Goal: Task Accomplishment & Management: Manage account settings

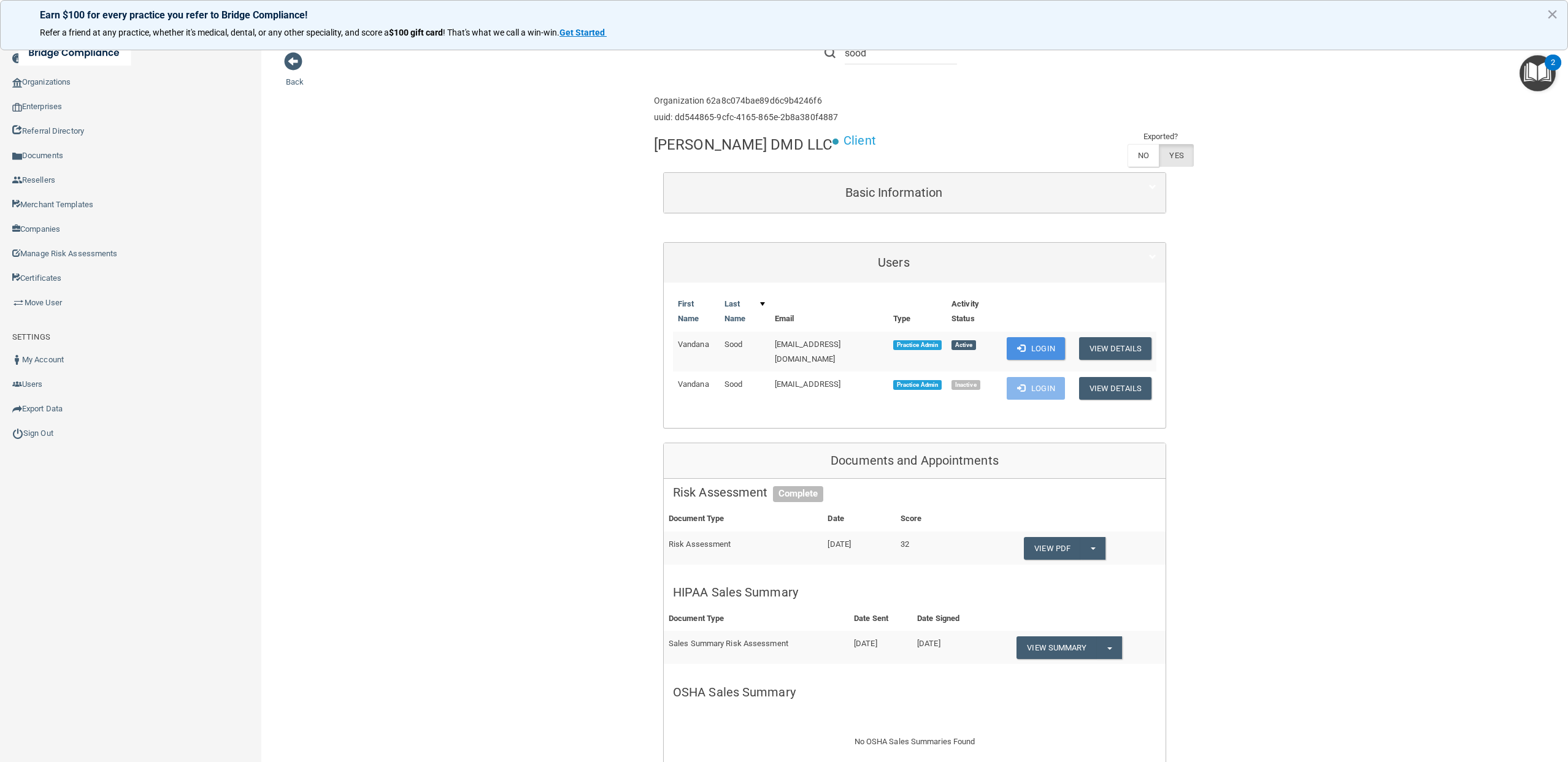
click at [288, 61] on div "Toggle navigation" at bounding box center [327, 52] width 653 height 44
click at [291, 62] on div "Toggle navigation" at bounding box center [327, 52] width 653 height 44
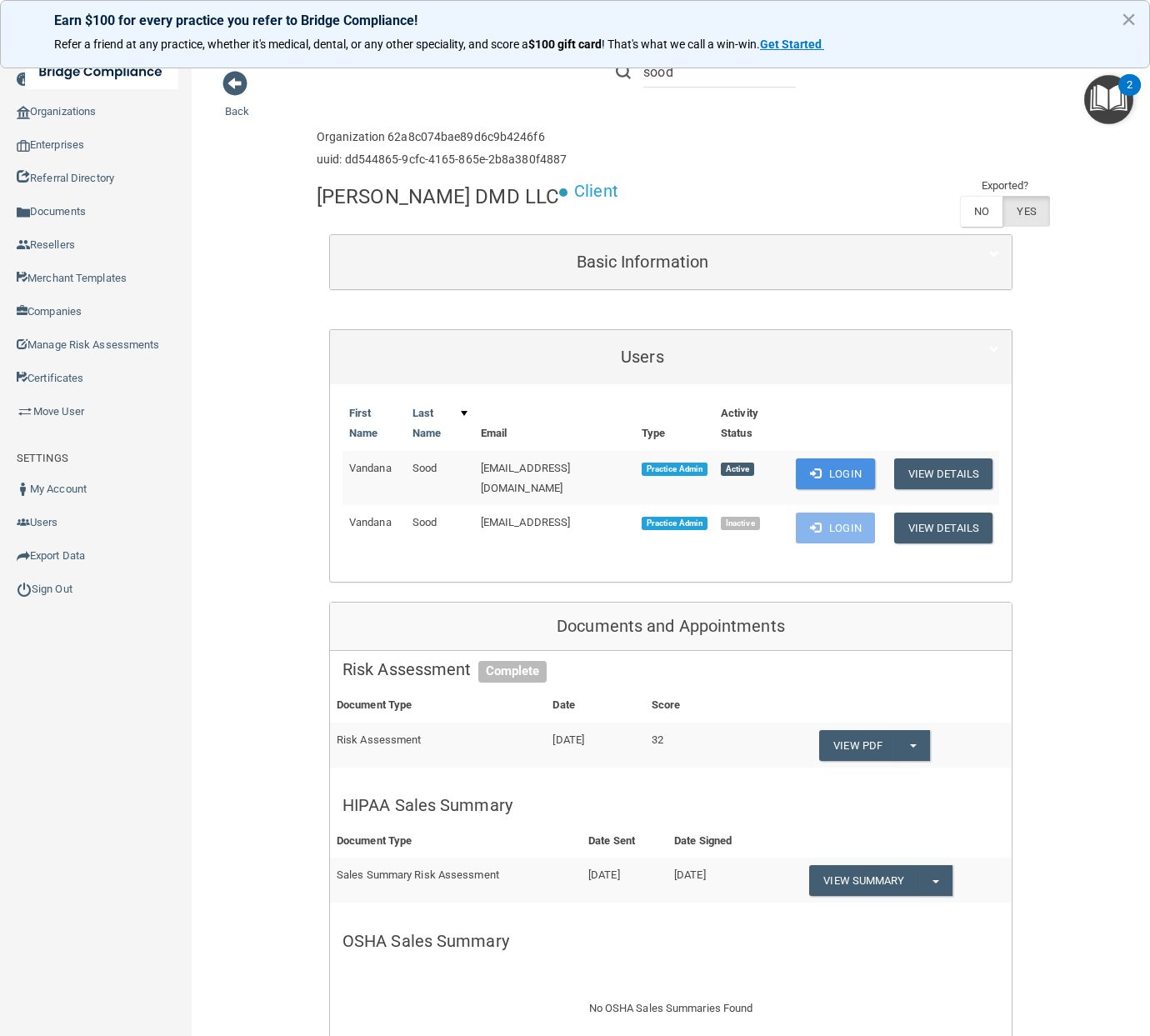
drag, startPoint x: 720, startPoint y: 147, endPoint x: 620, endPoint y: 152, distance: 100.1
click at [718, 147] on div "Enterprise » Organization 62a8c074bae89d6c9b4246f6 uuid: dd544865-9cfc-4165-865…" at bounding box center [672, 148] width 709 height 54
click at [57, 584] on link "Sign Out" at bounding box center [96, 589] width 192 height 33
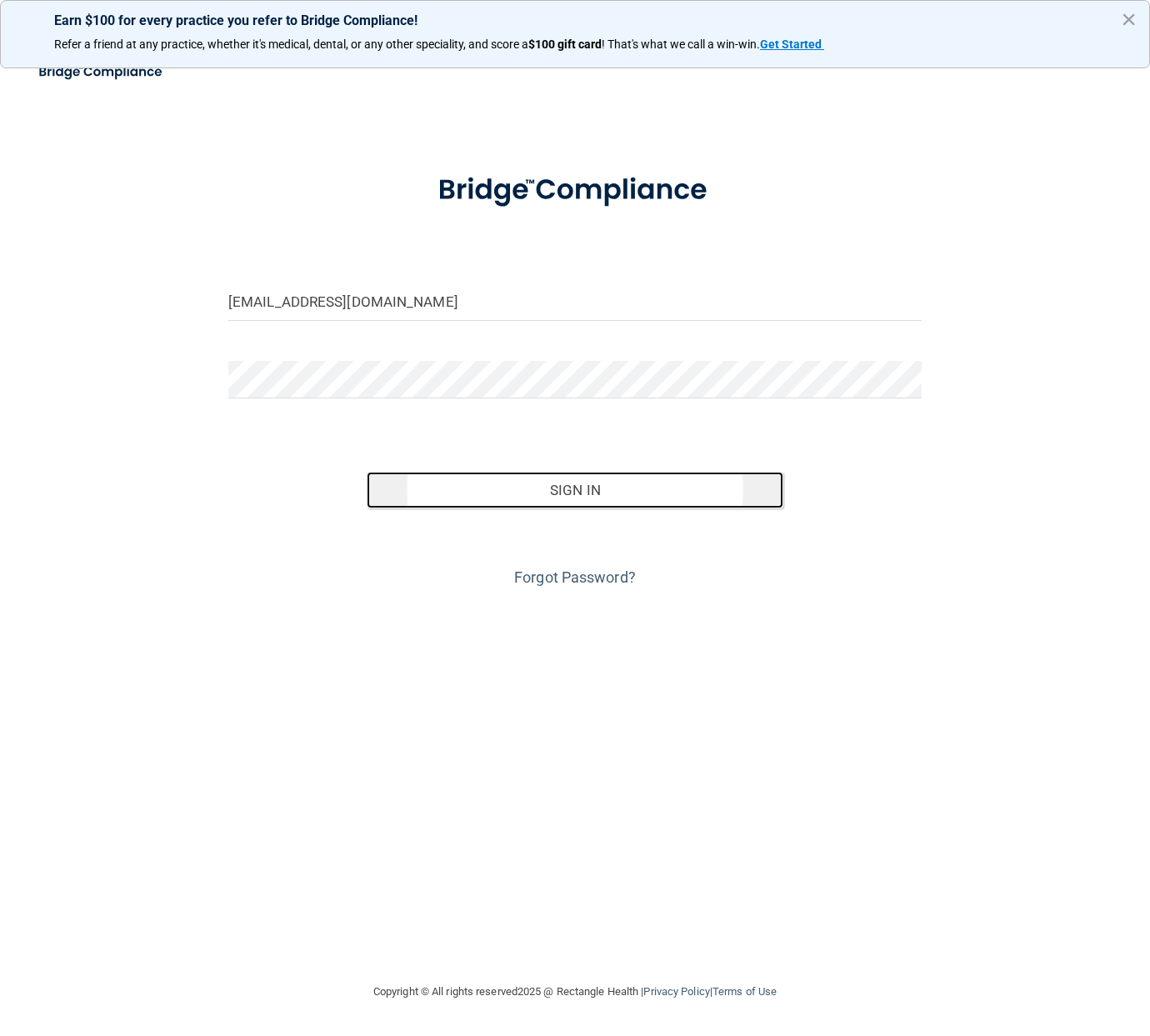
click at [614, 493] on button "Sign In" at bounding box center [575, 489] width 416 height 36
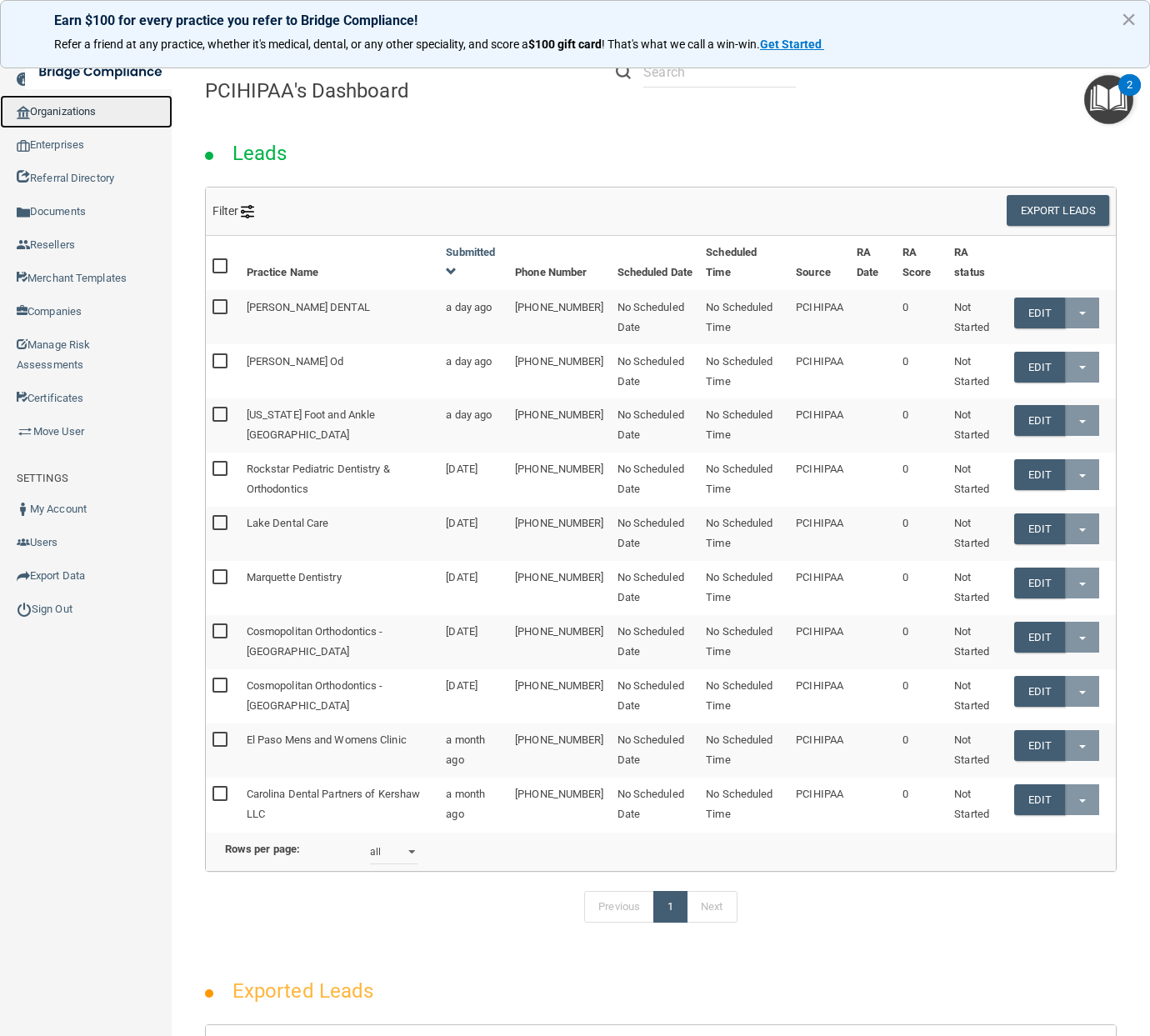
click at [89, 117] on link "Organizations" at bounding box center [86, 112] width 173 height 33
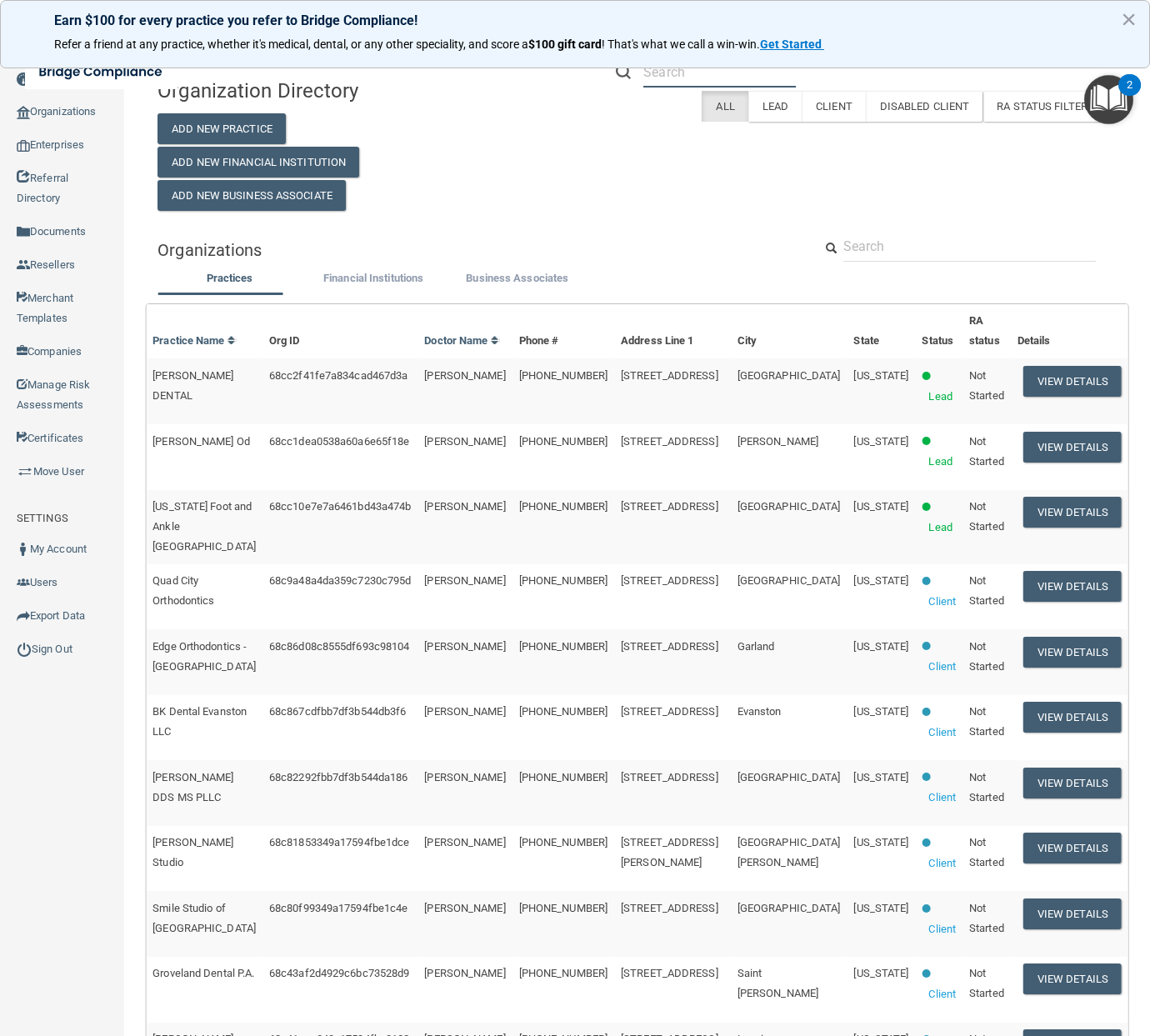
click at [688, 76] on input "text" at bounding box center [719, 72] width 152 height 30
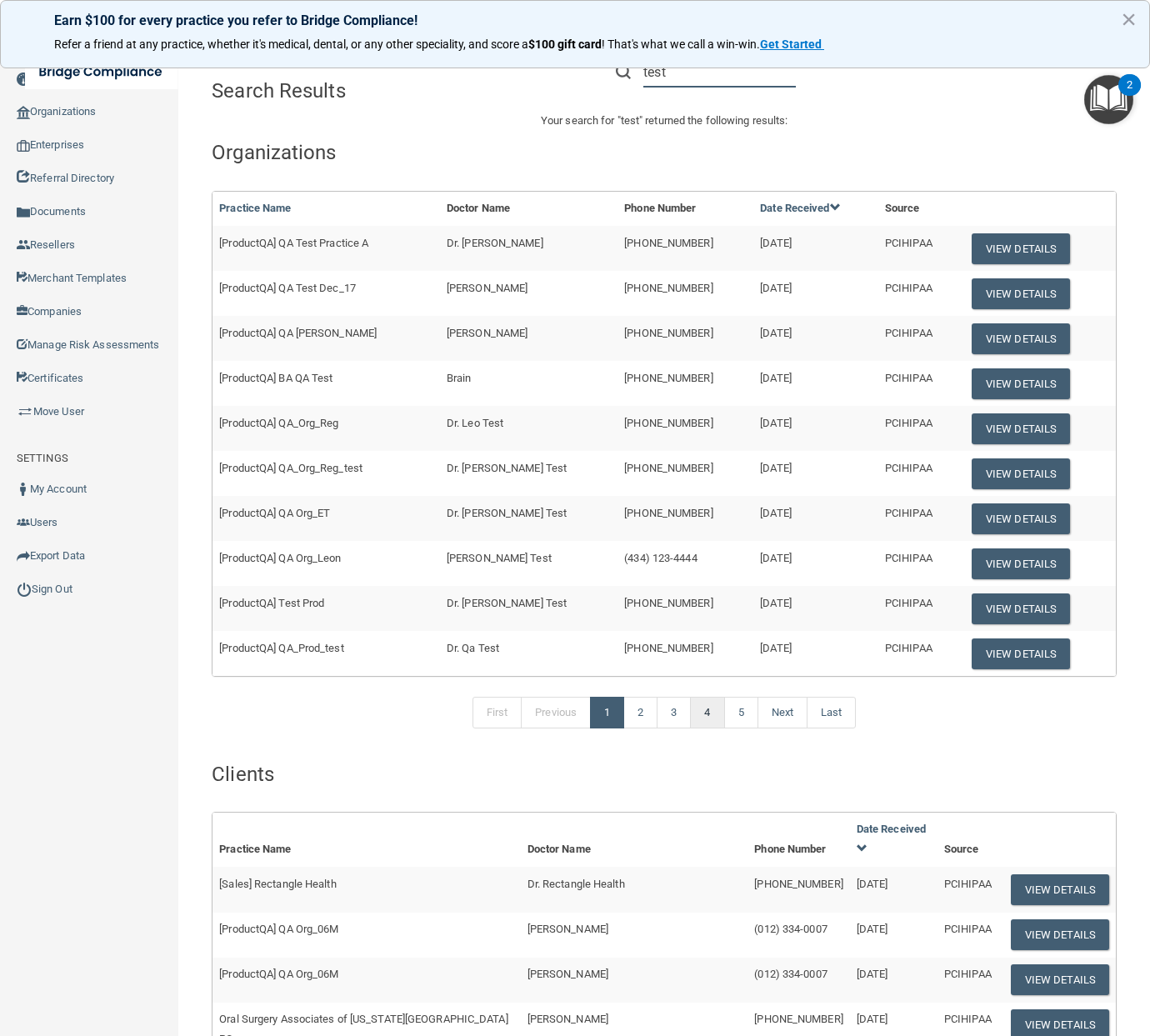
type input "test"
click at [698, 703] on link "4" at bounding box center [707, 713] width 34 height 31
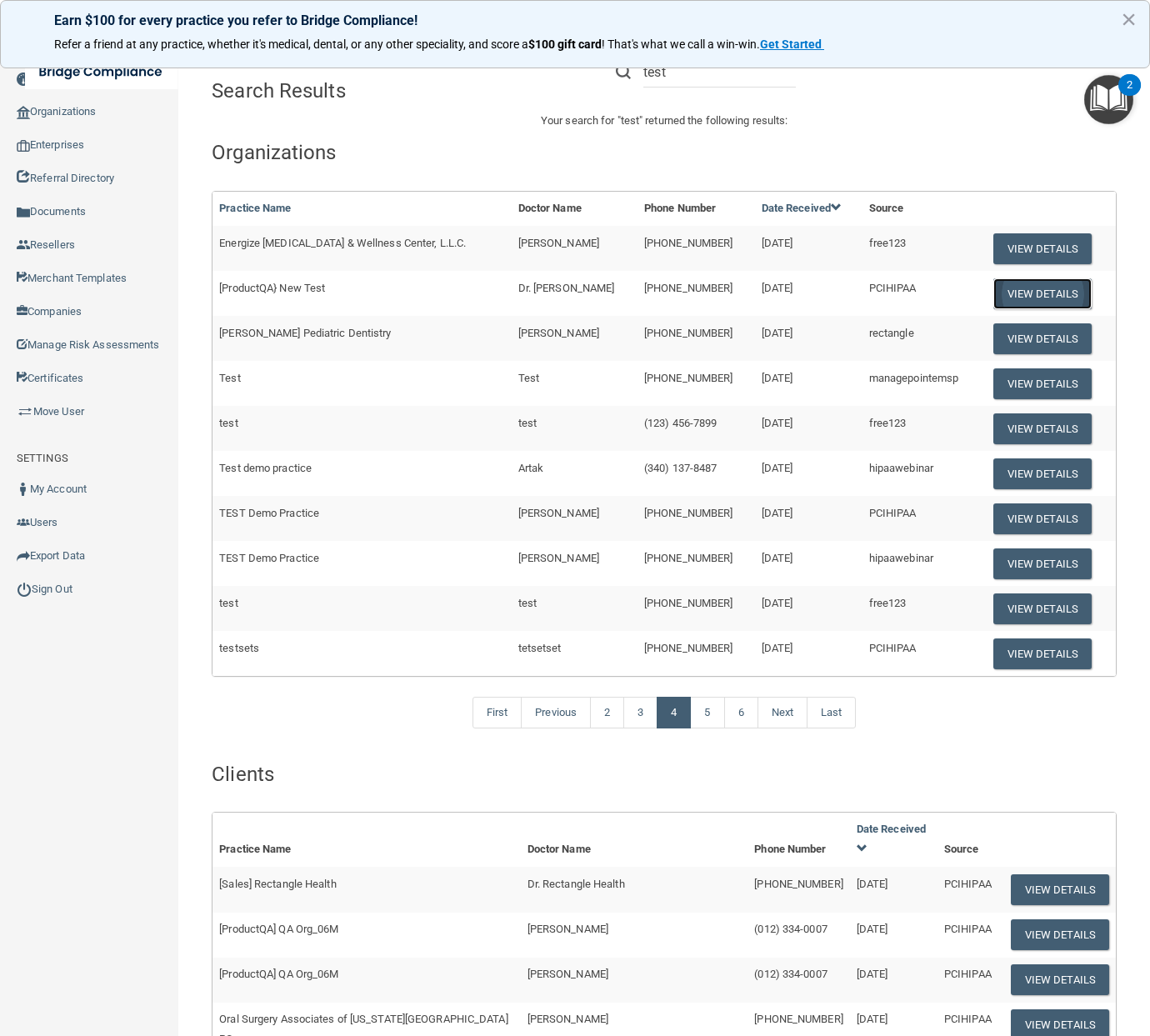
click at [1033, 295] on button "View Details" at bounding box center [1043, 294] width 98 height 30
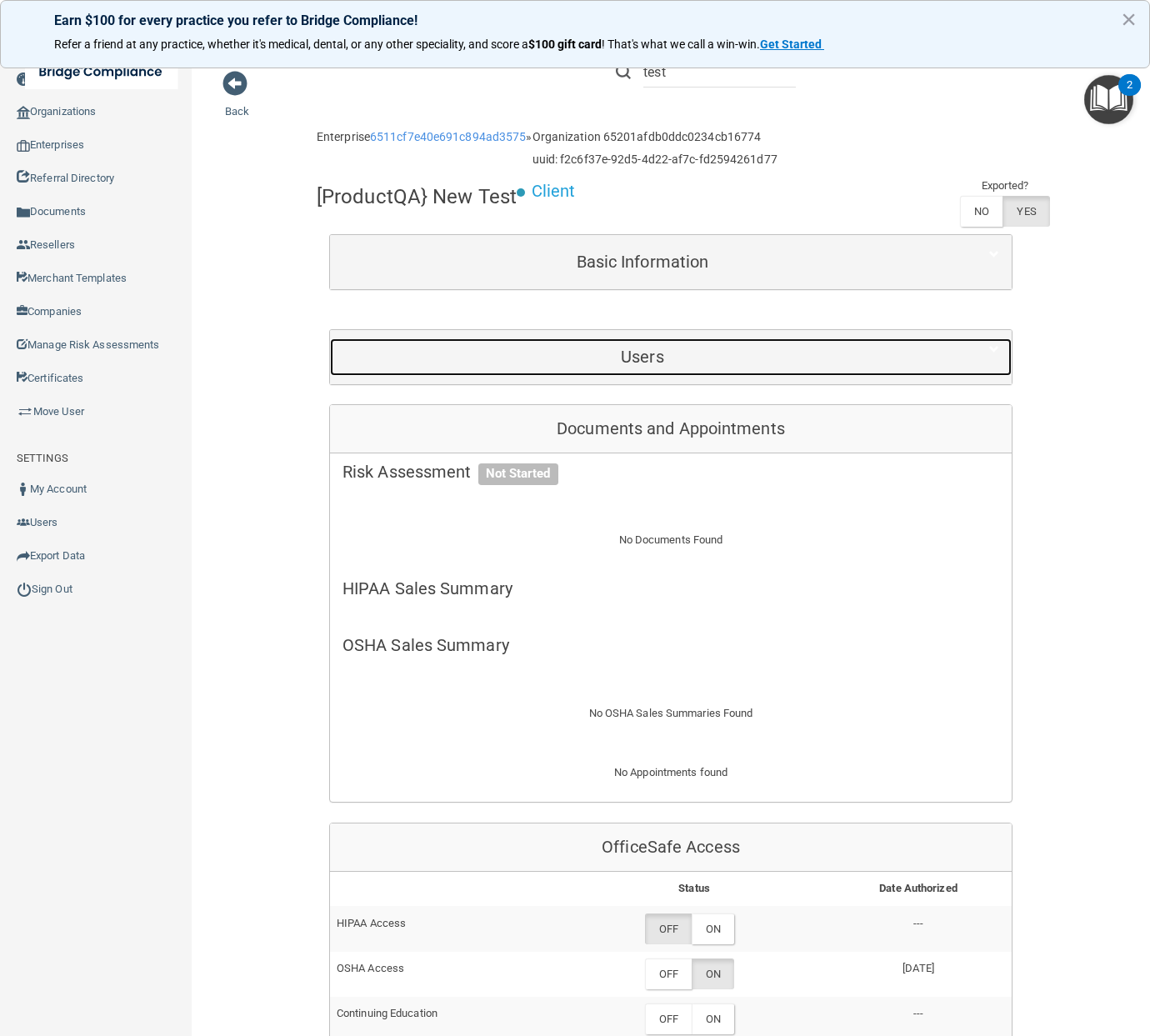
click at [830, 361] on h5 "Users" at bounding box center [642, 356] width 600 height 19
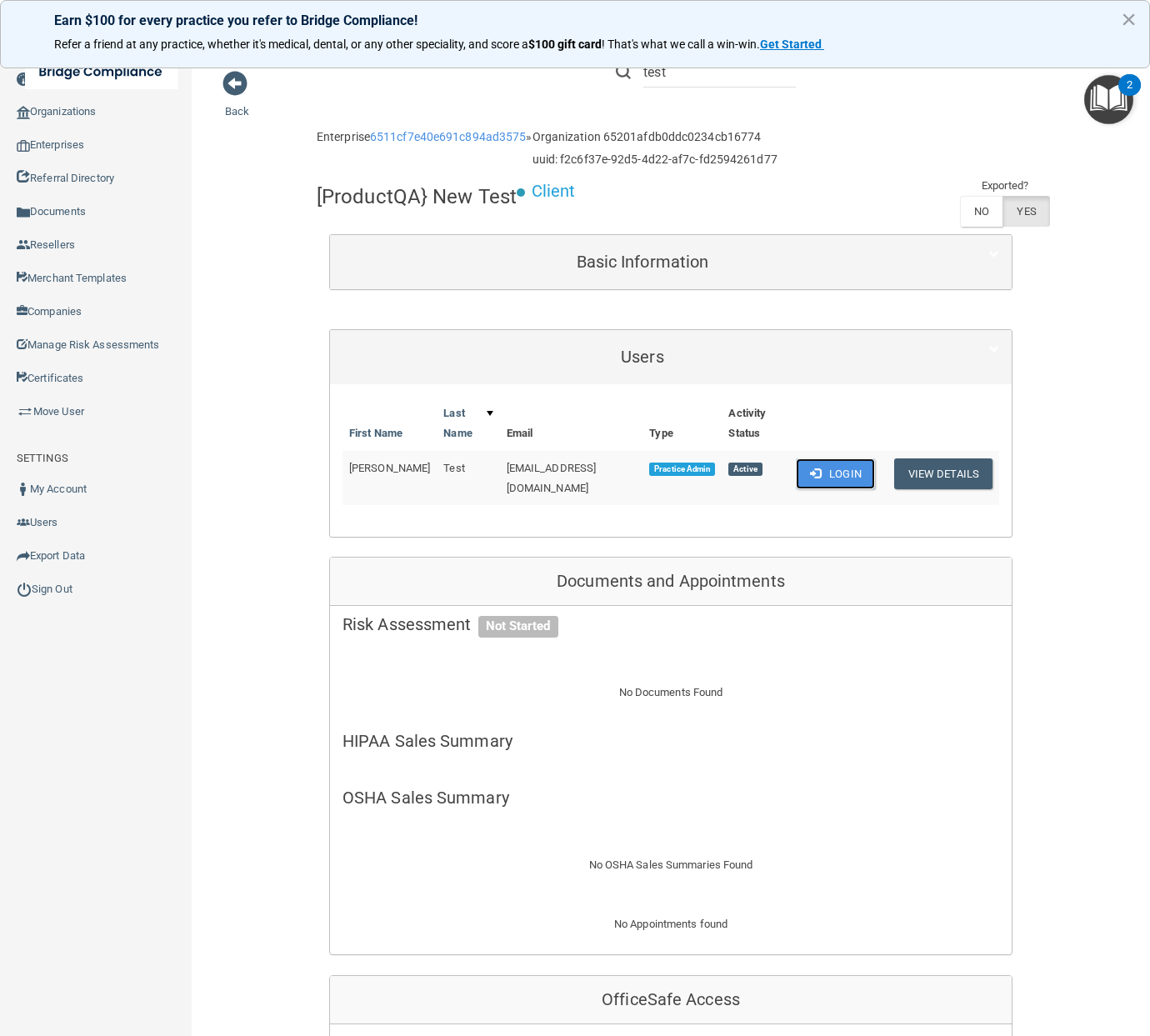
click at [840, 468] on button "Login" at bounding box center [836, 473] width 80 height 30
click at [77, 115] on link "Organizations" at bounding box center [96, 112] width 192 height 33
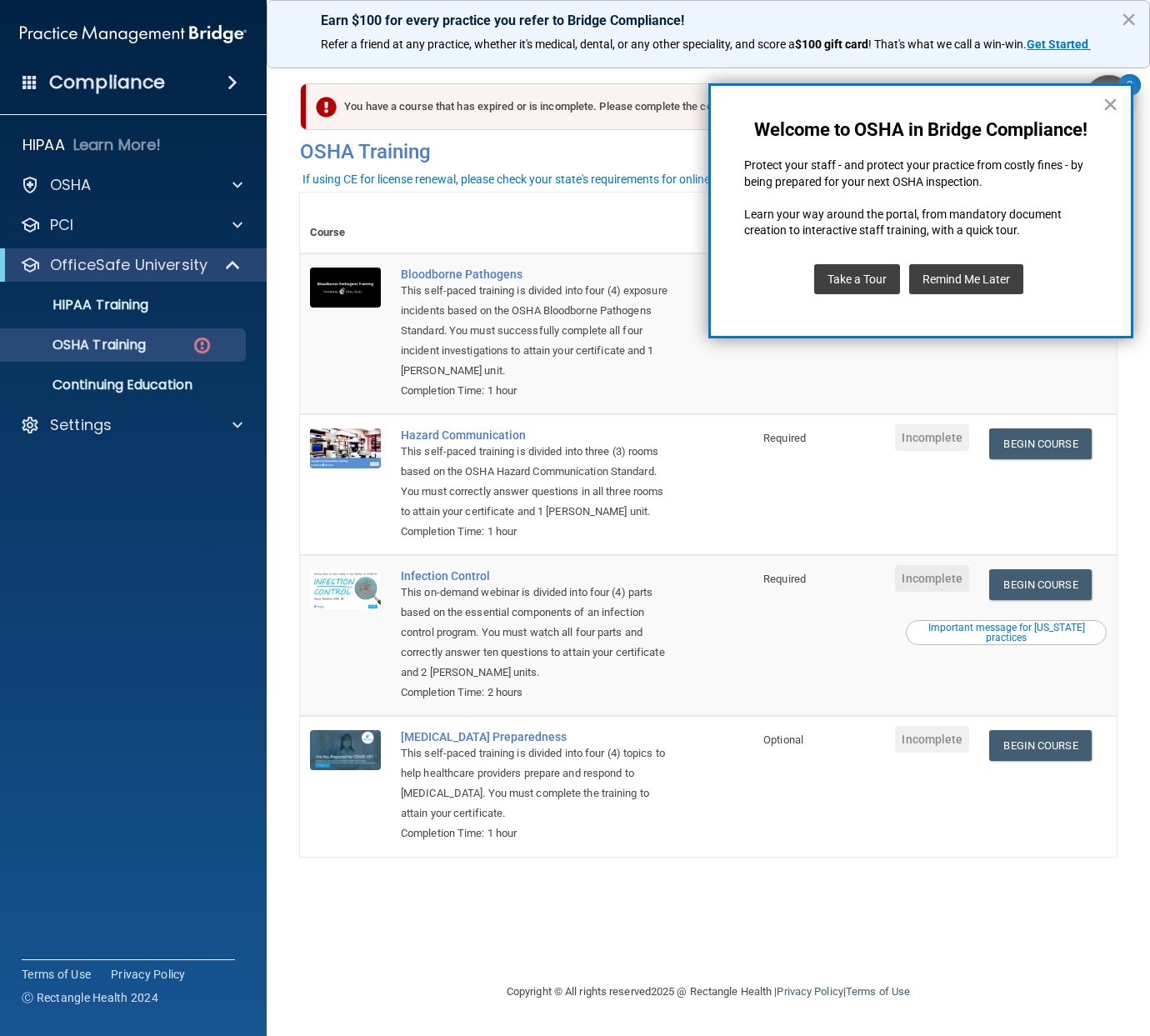
click at [1106, 106] on button "×" at bounding box center [1111, 104] width 16 height 27
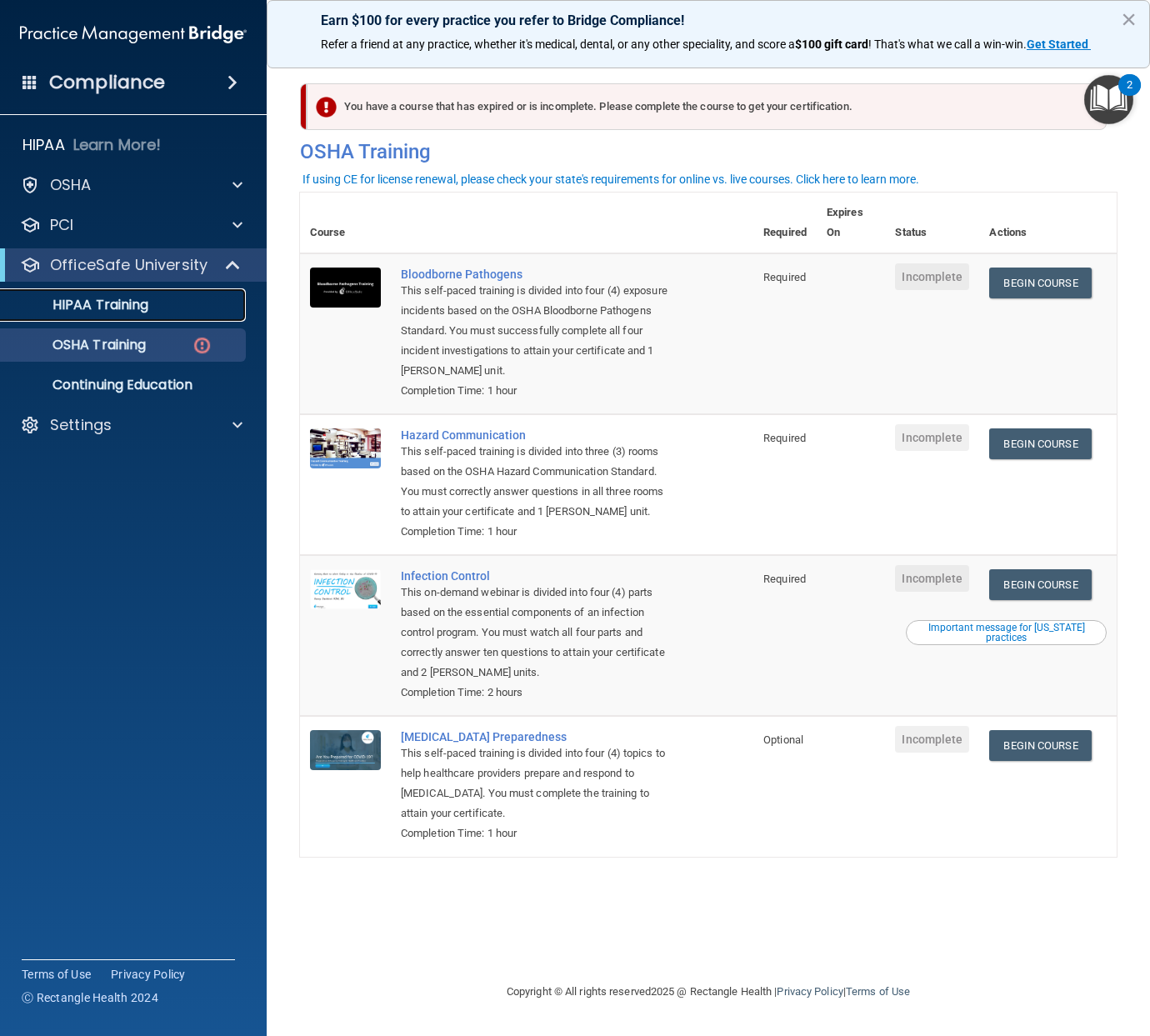
click at [122, 303] on p "HIPAA Training" at bounding box center [80, 304] width 137 height 17
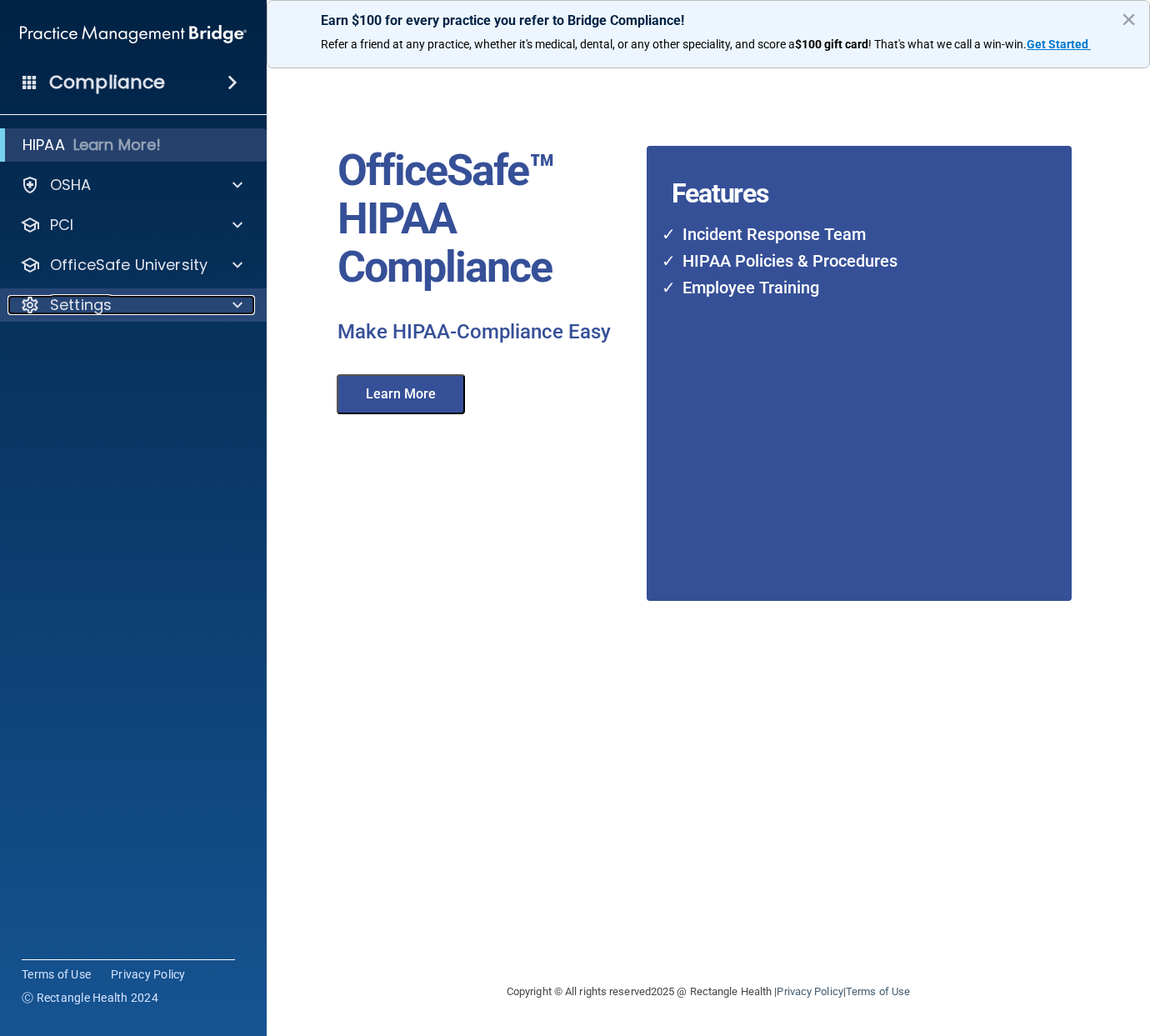
click at [75, 301] on p "Settings" at bounding box center [81, 305] width 62 height 20
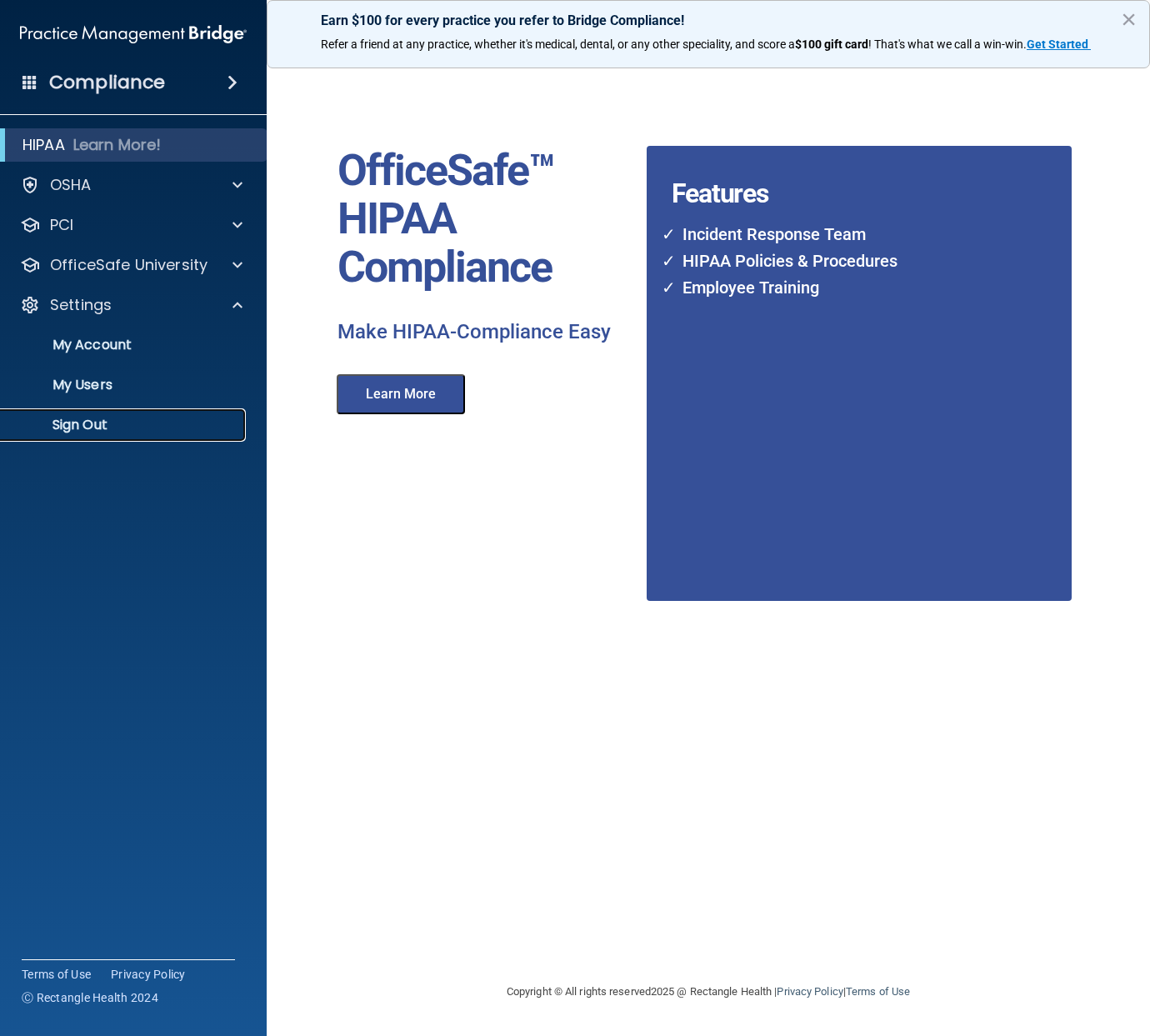
click at [68, 433] on p "Sign Out" at bounding box center [125, 424] width 228 height 17
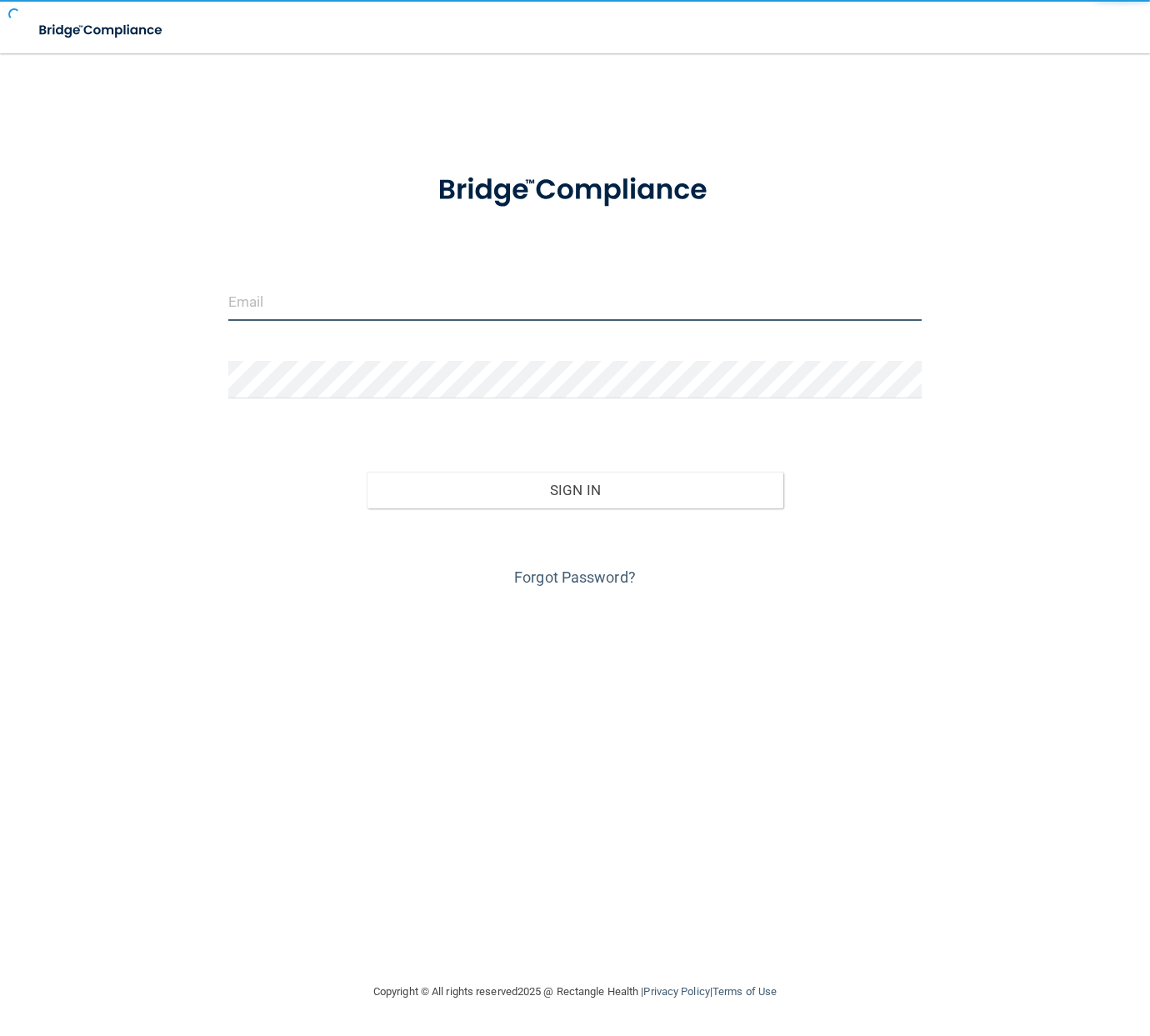
type input "[EMAIL_ADDRESS][DOMAIN_NAME]"
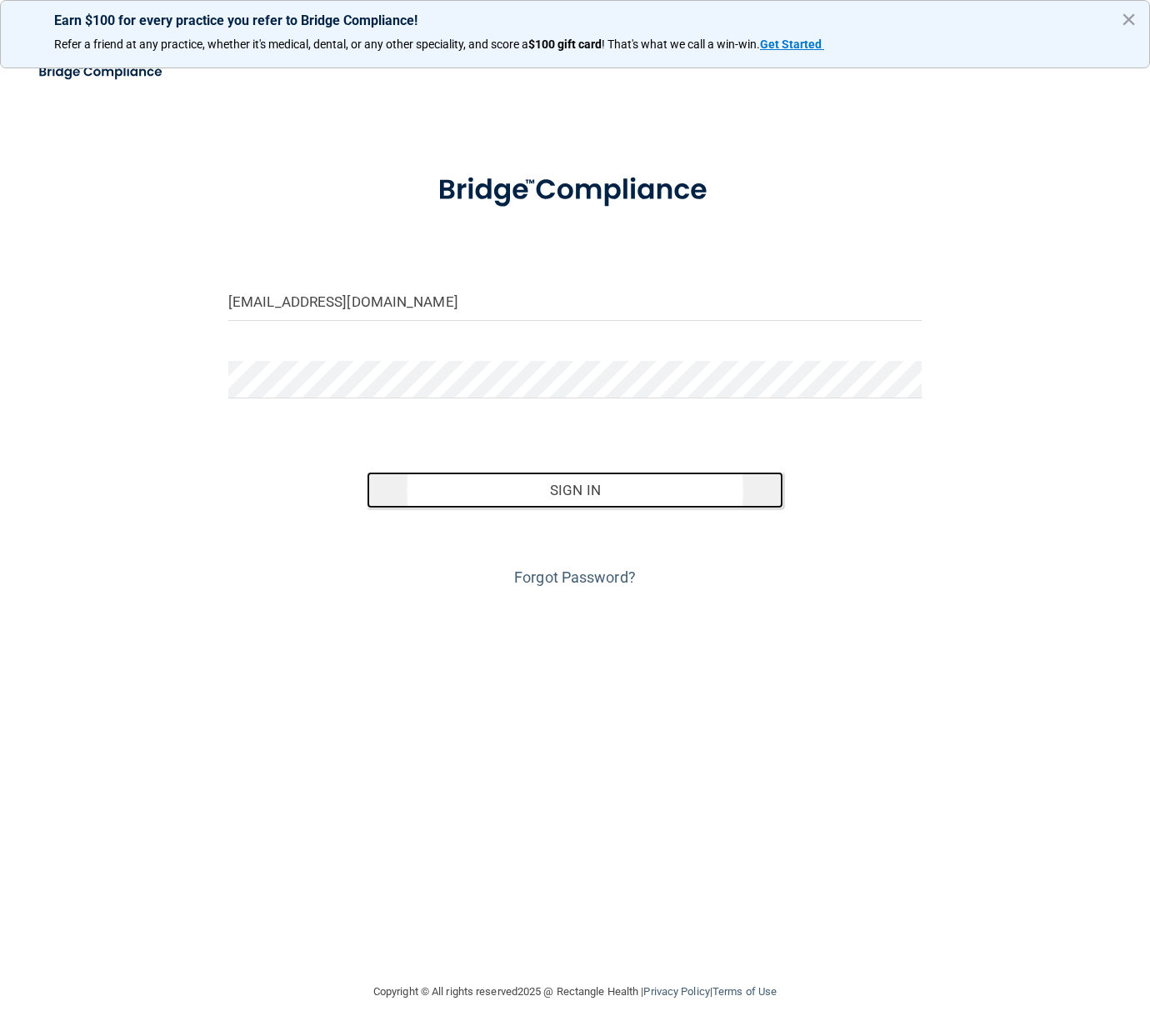
click at [511, 496] on button "Sign In" at bounding box center [575, 489] width 416 height 36
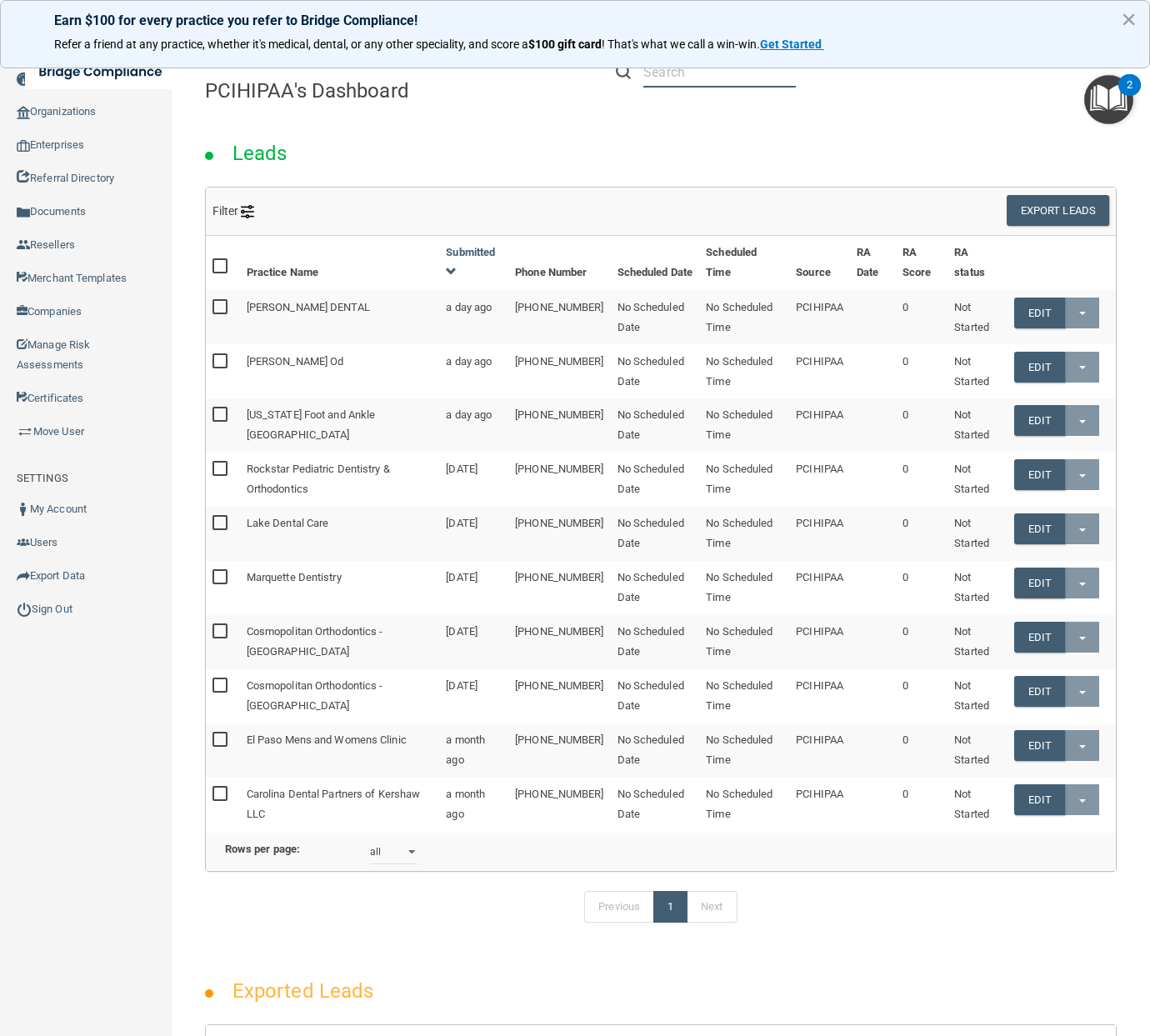
click at [704, 77] on input "text" at bounding box center [719, 72] width 152 height 30
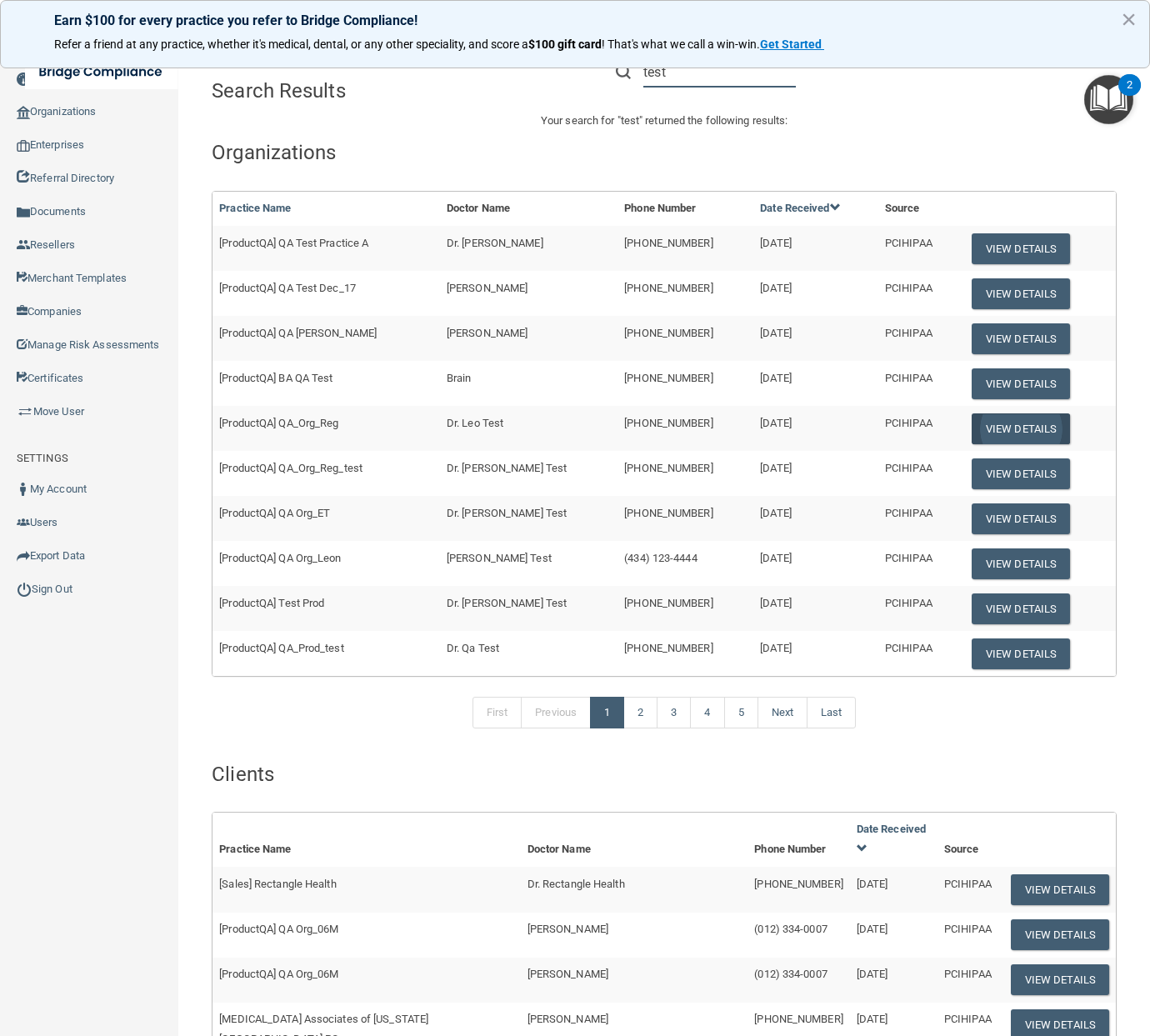
type input "test"
click at [1013, 425] on button "View Details" at bounding box center [1021, 428] width 98 height 30
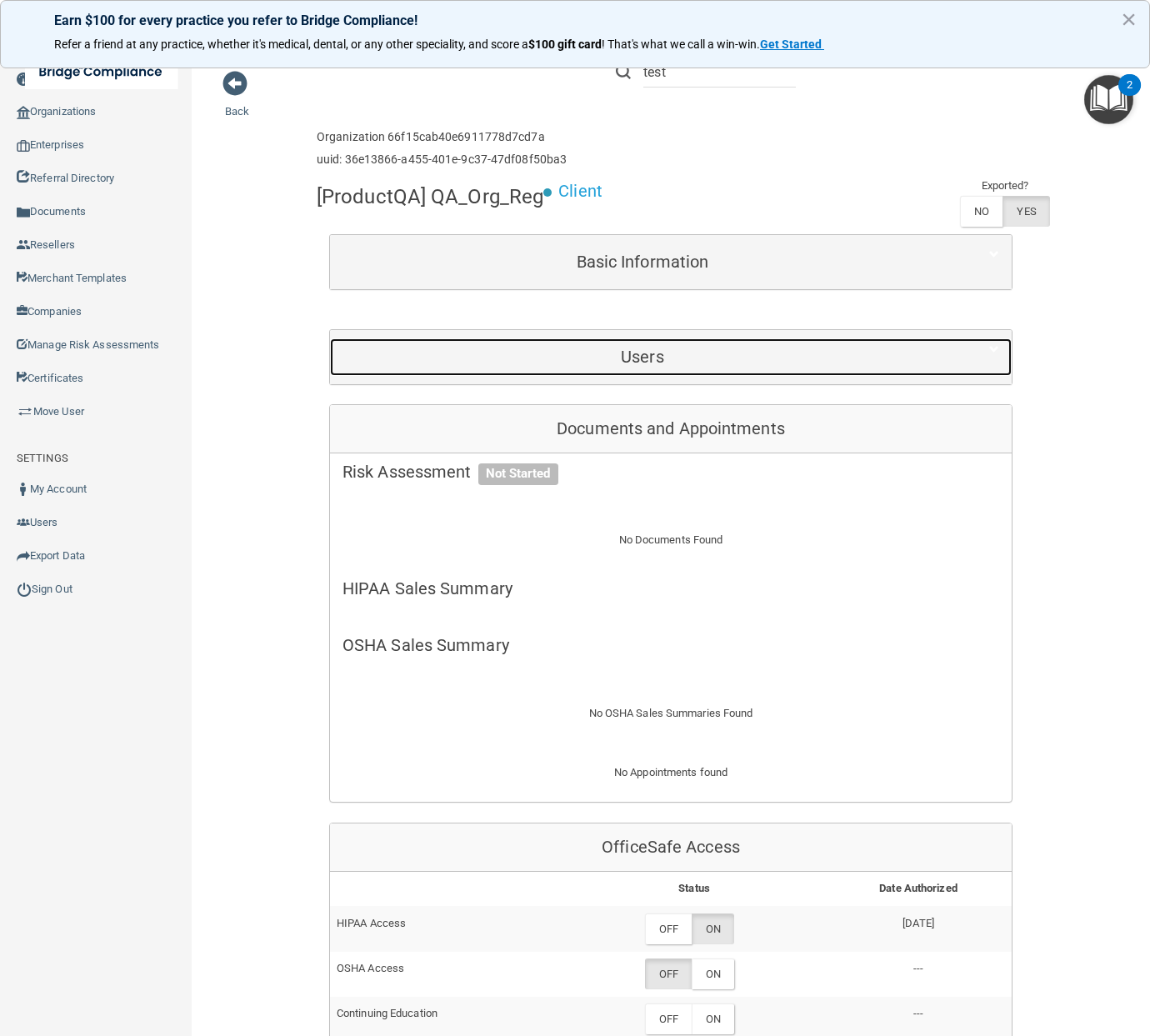
click at [520, 371] on div "Users" at bounding box center [642, 357] width 626 height 37
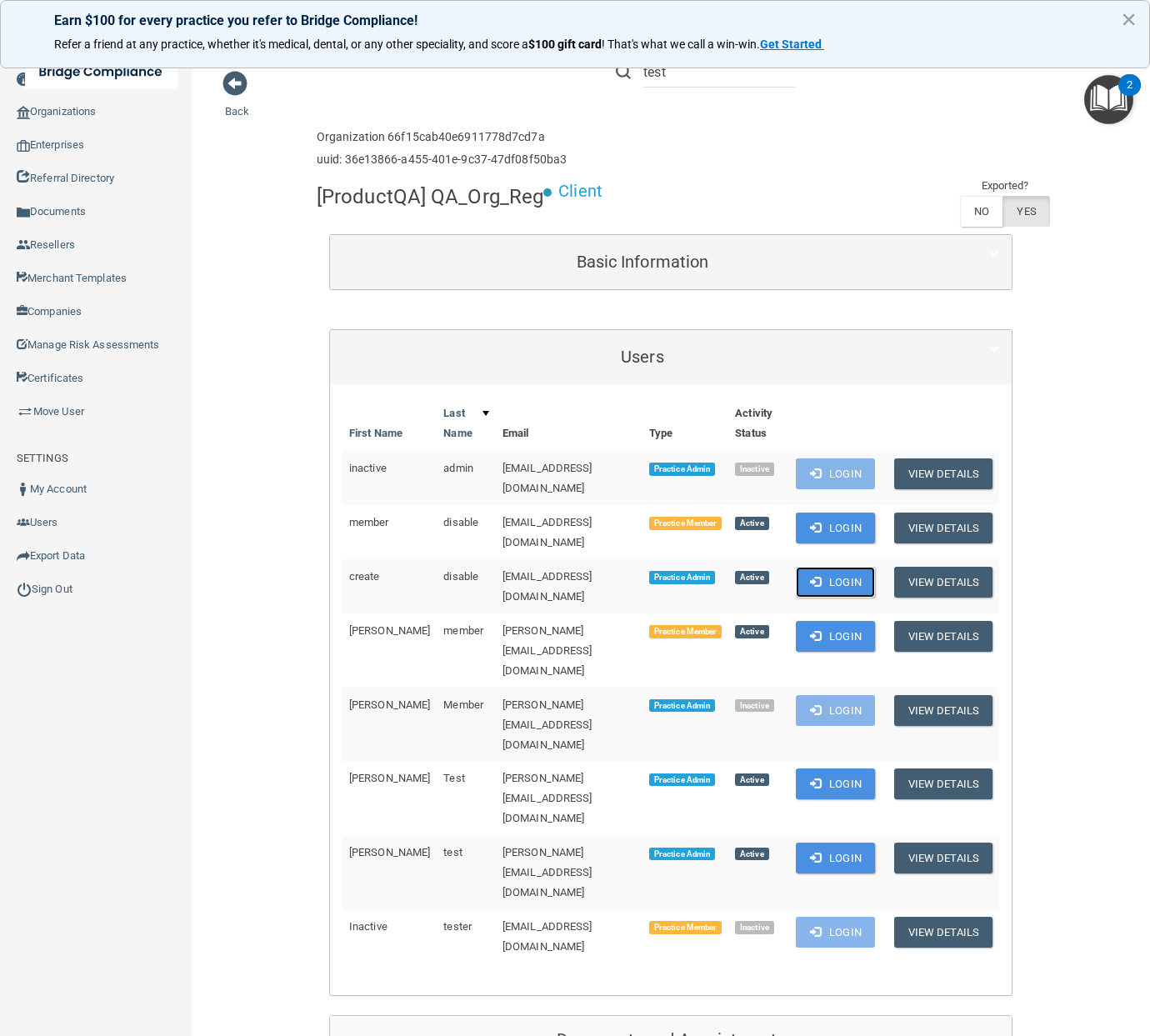
click at [842, 582] on button "Login" at bounding box center [836, 581] width 80 height 30
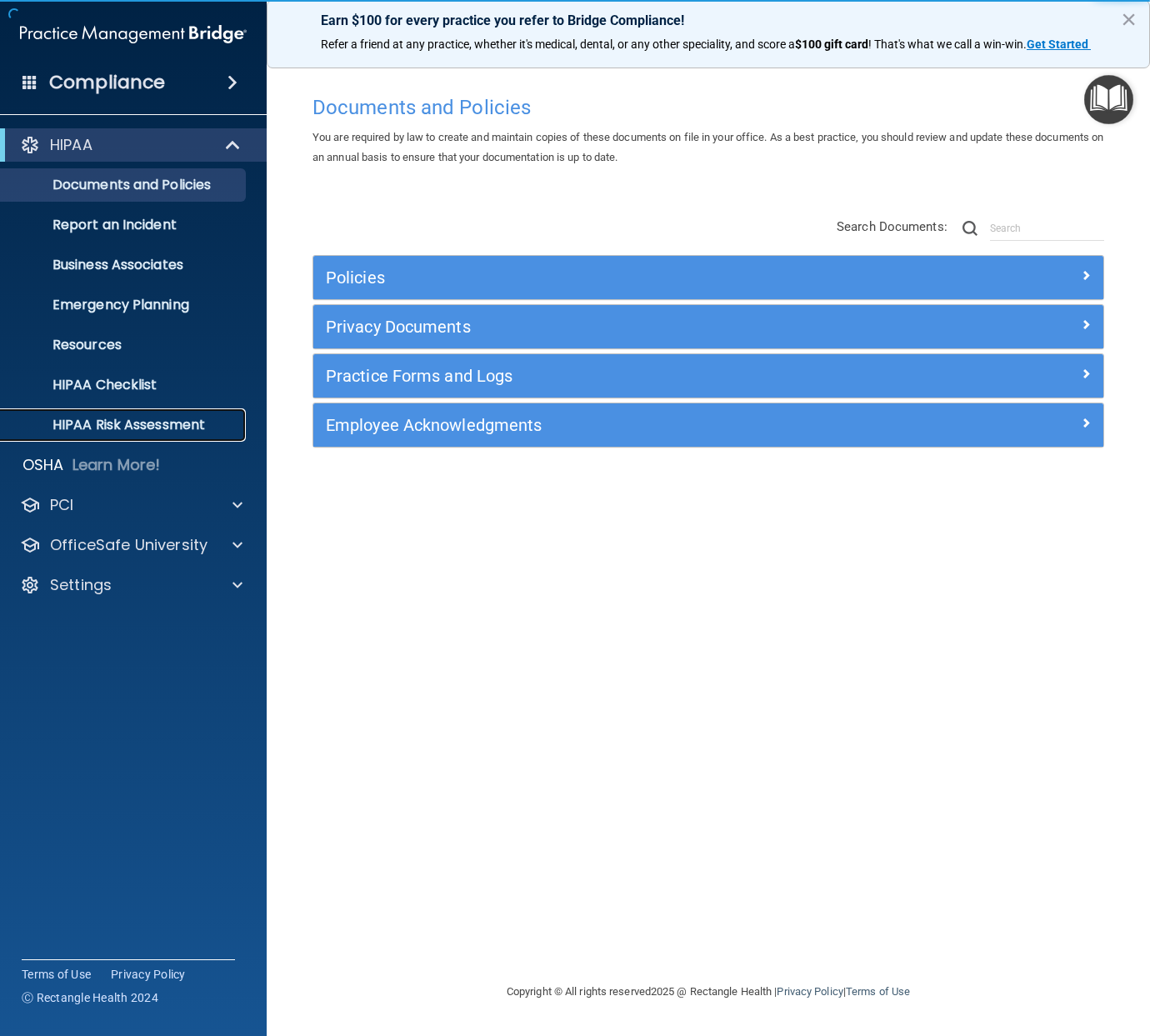
click at [116, 420] on p "HIPAA Risk Assessment" at bounding box center [125, 424] width 228 height 17
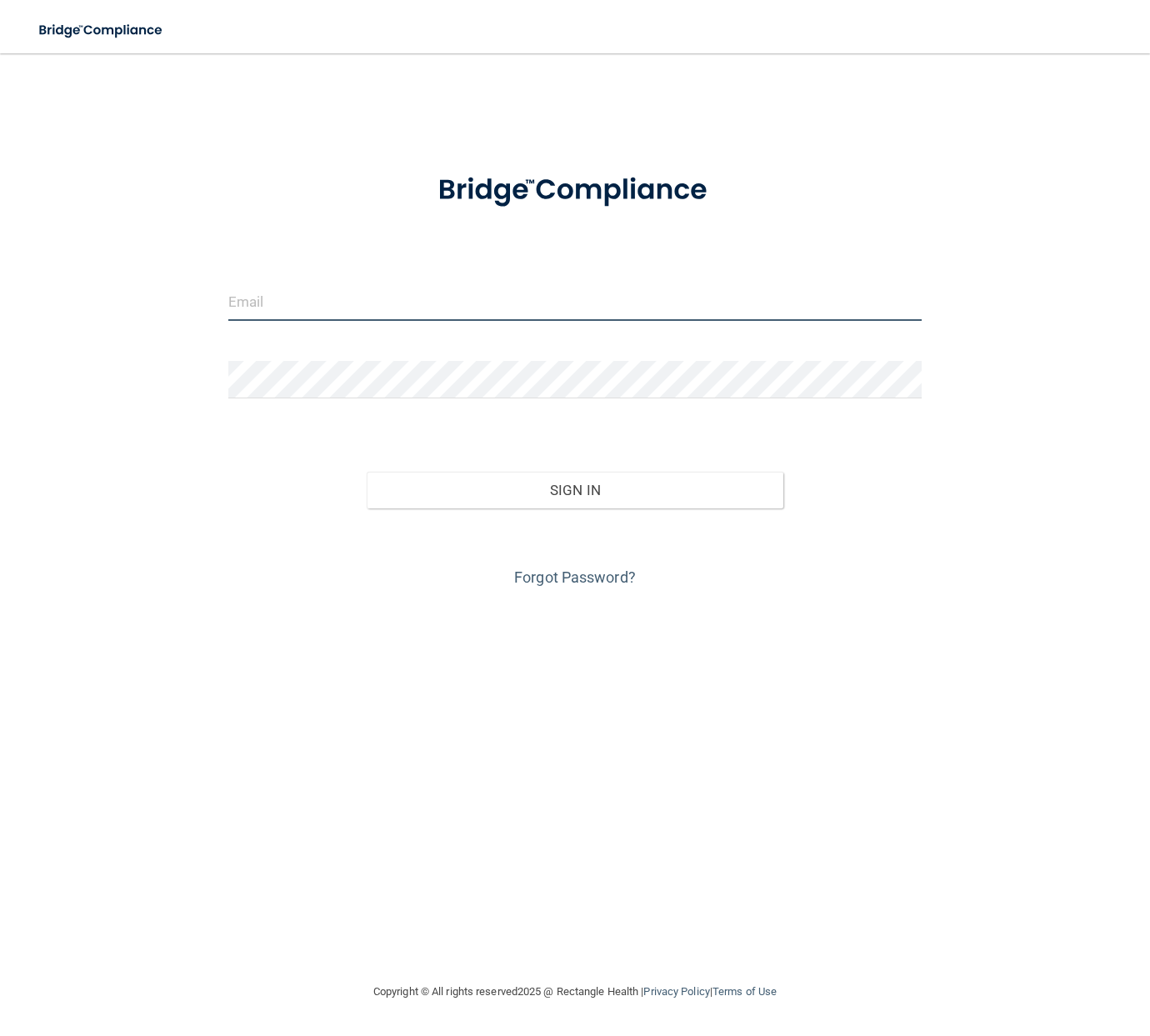
type input "[EMAIL_ADDRESS][DOMAIN_NAME]"
